Goal: Check status: Check status

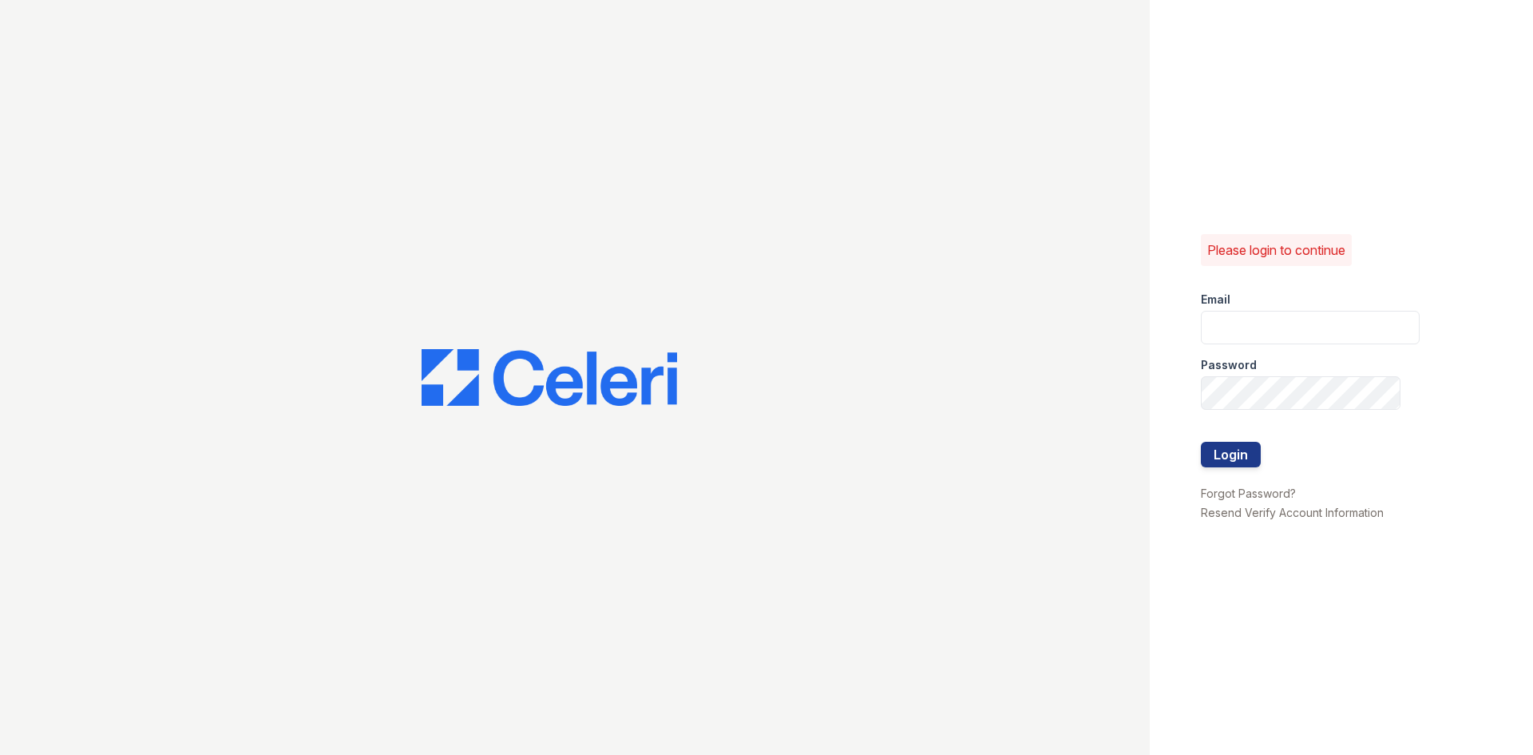
type input "renewdashpoint@trinity-pm.com"
click at [1238, 467] on div at bounding box center [1310, 475] width 219 height 16
click at [1233, 454] on button "Login" at bounding box center [1231, 455] width 60 height 26
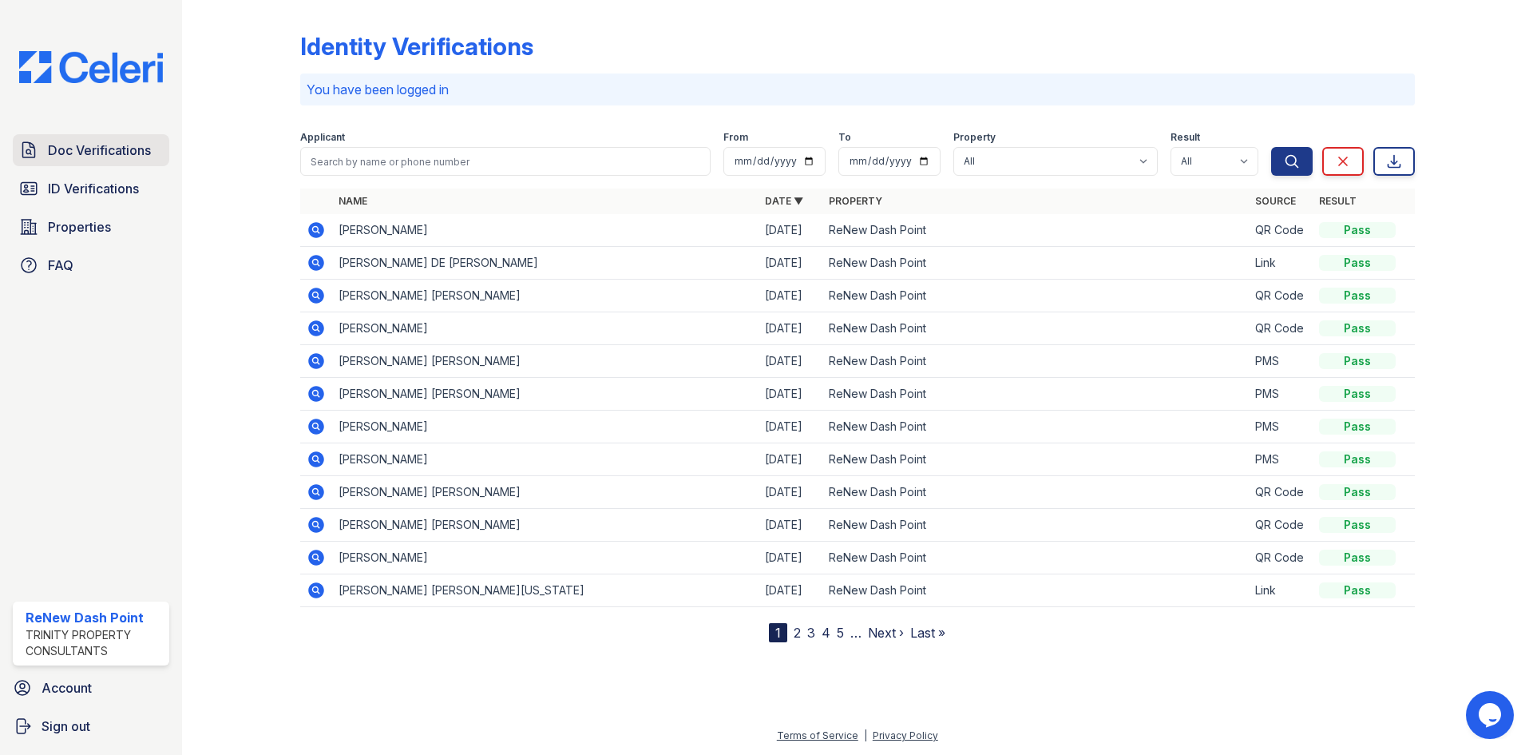
click at [97, 147] on span "Doc Verifications" at bounding box center [99, 150] width 103 height 19
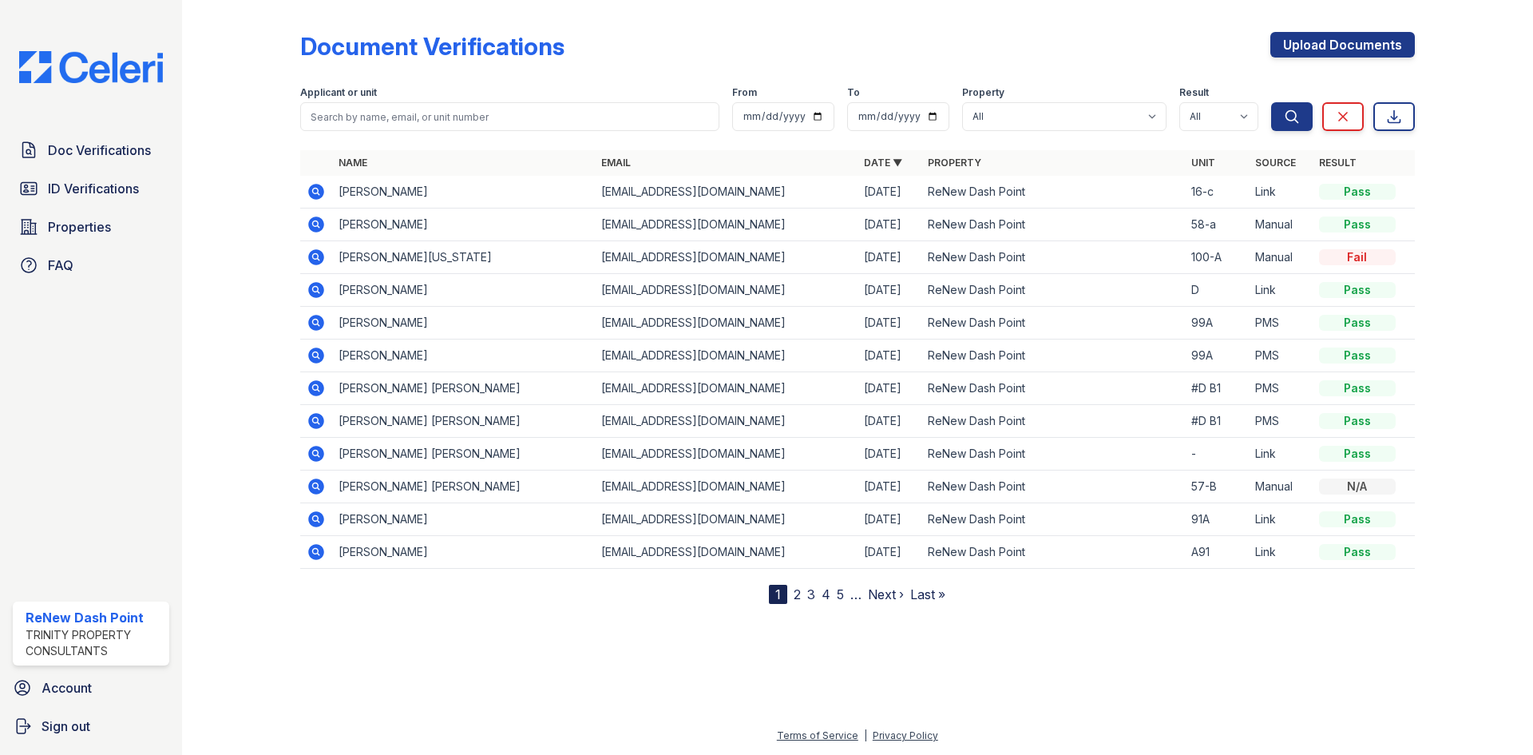
click at [322, 184] on icon at bounding box center [316, 191] width 19 height 19
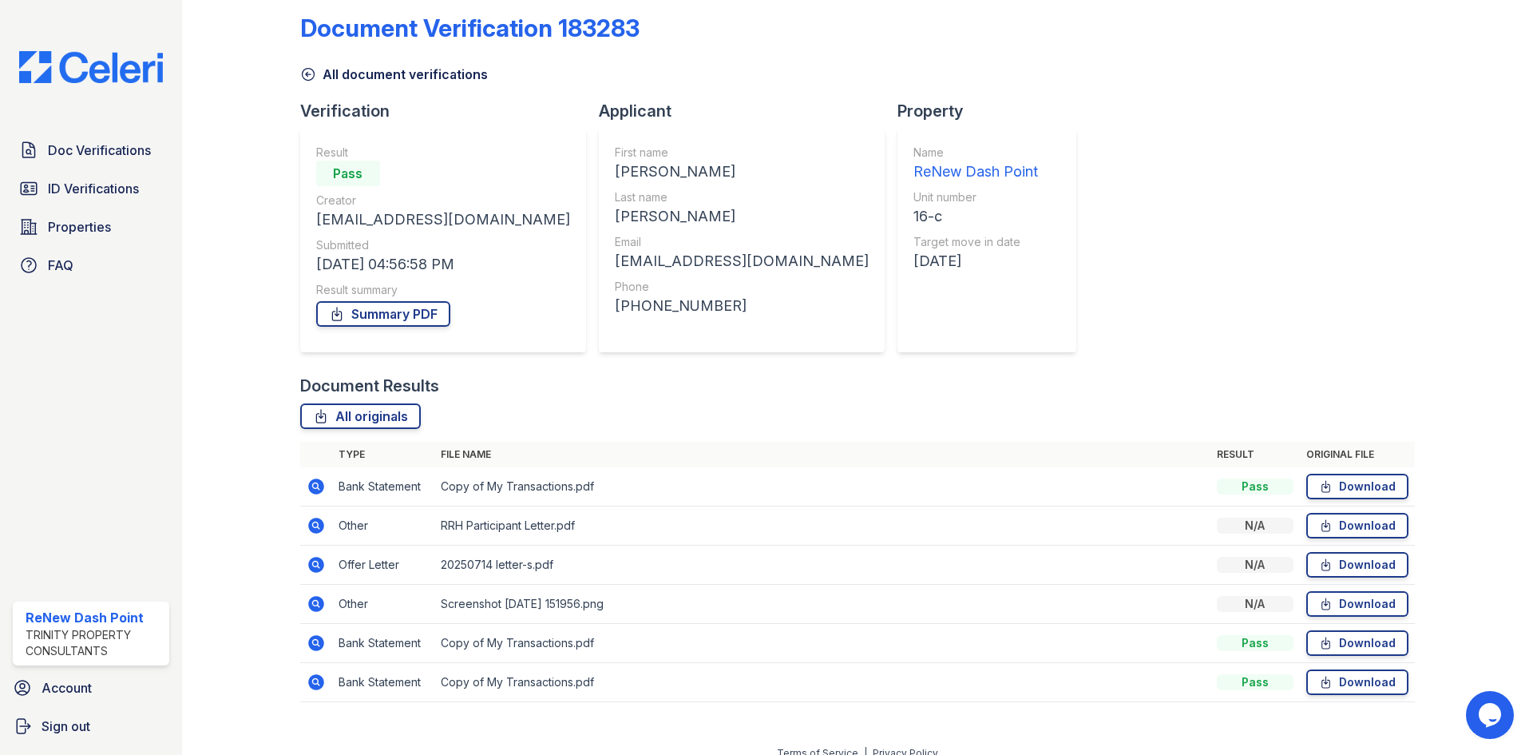
scroll to position [36, 0]
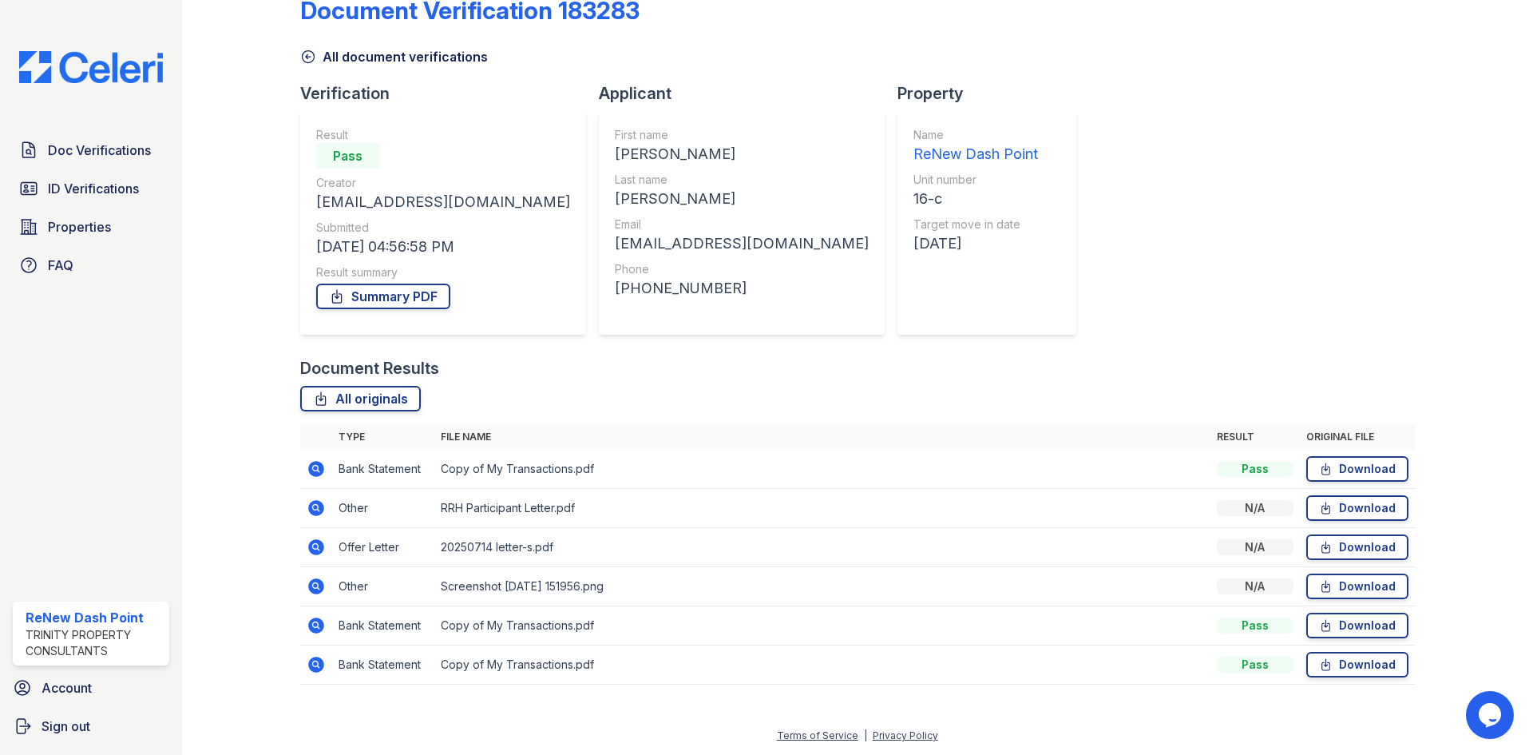
click at [315, 622] on icon at bounding box center [316, 625] width 19 height 19
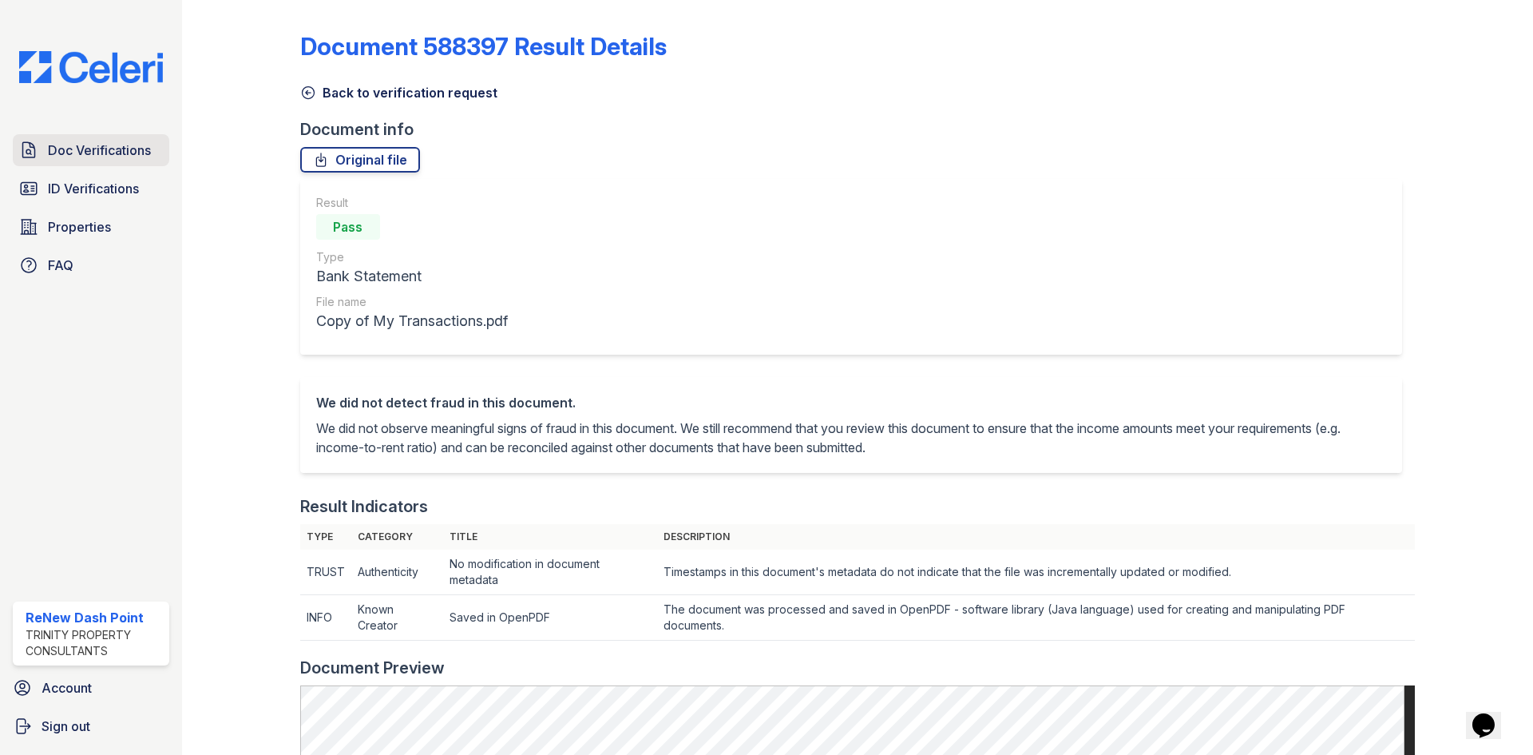
click at [93, 149] on span "Doc Verifications" at bounding box center [99, 150] width 103 height 19
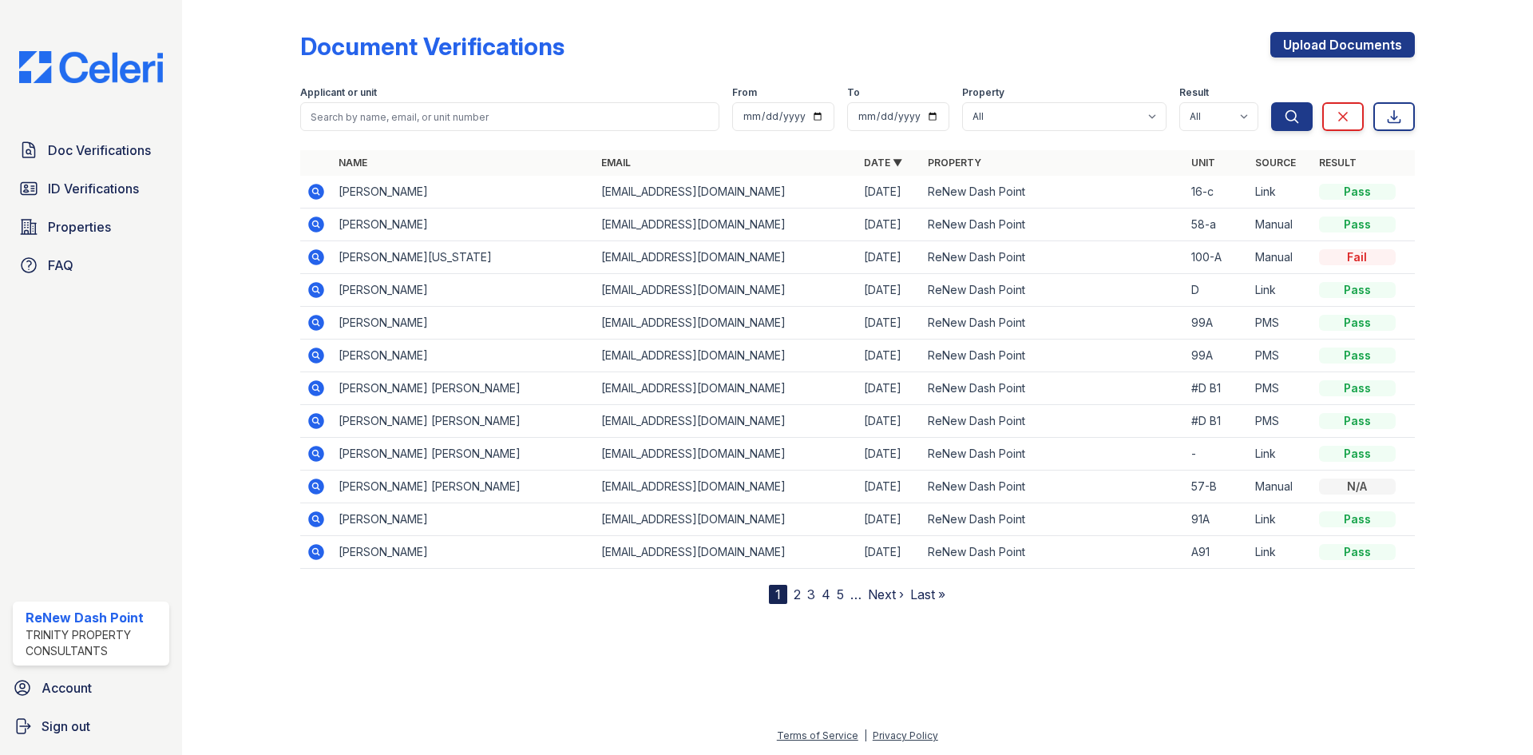
click at [316, 189] on icon at bounding box center [315, 190] width 4 height 4
